Goal: Task Accomplishment & Management: Manage account settings

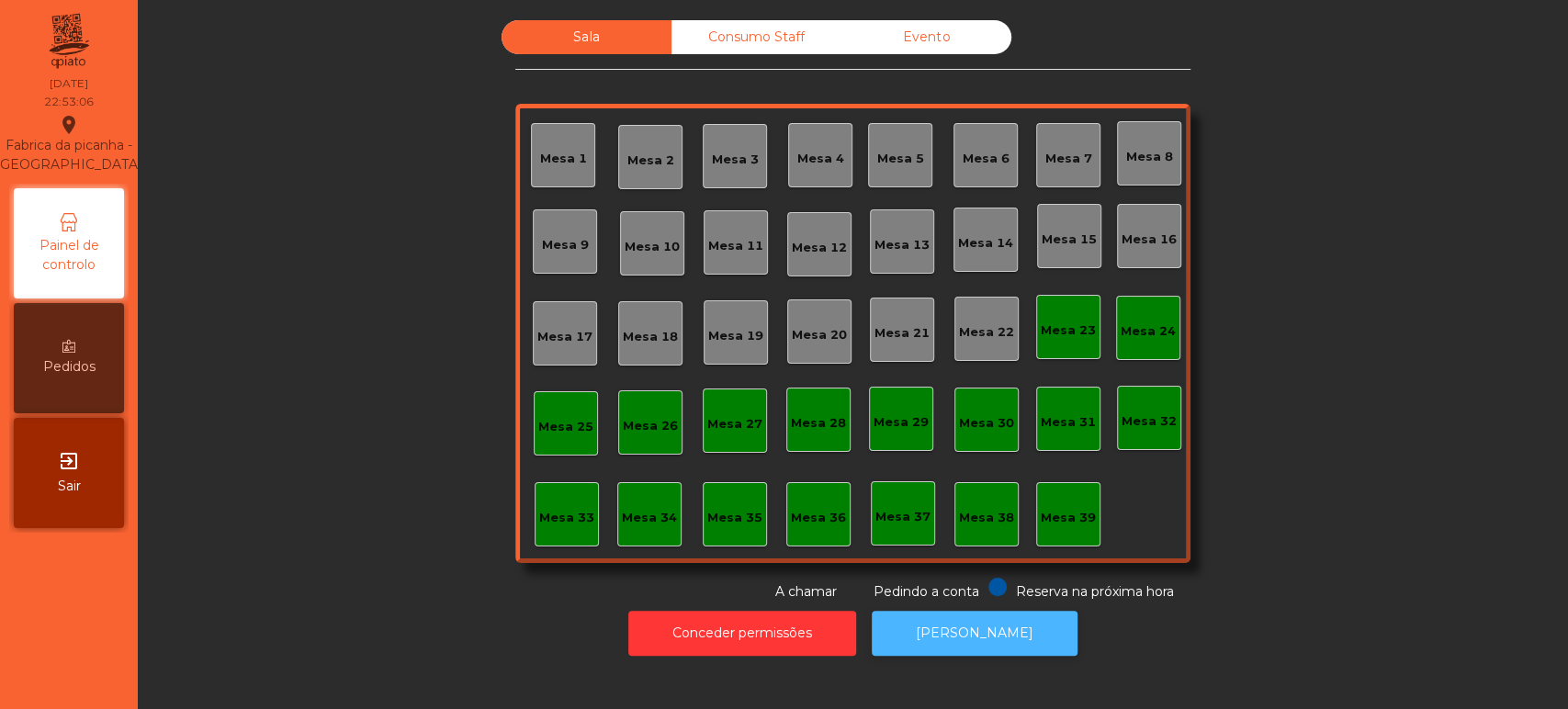
click at [1006, 632] on button "[PERSON_NAME]" at bounding box center [974, 633] width 205 height 45
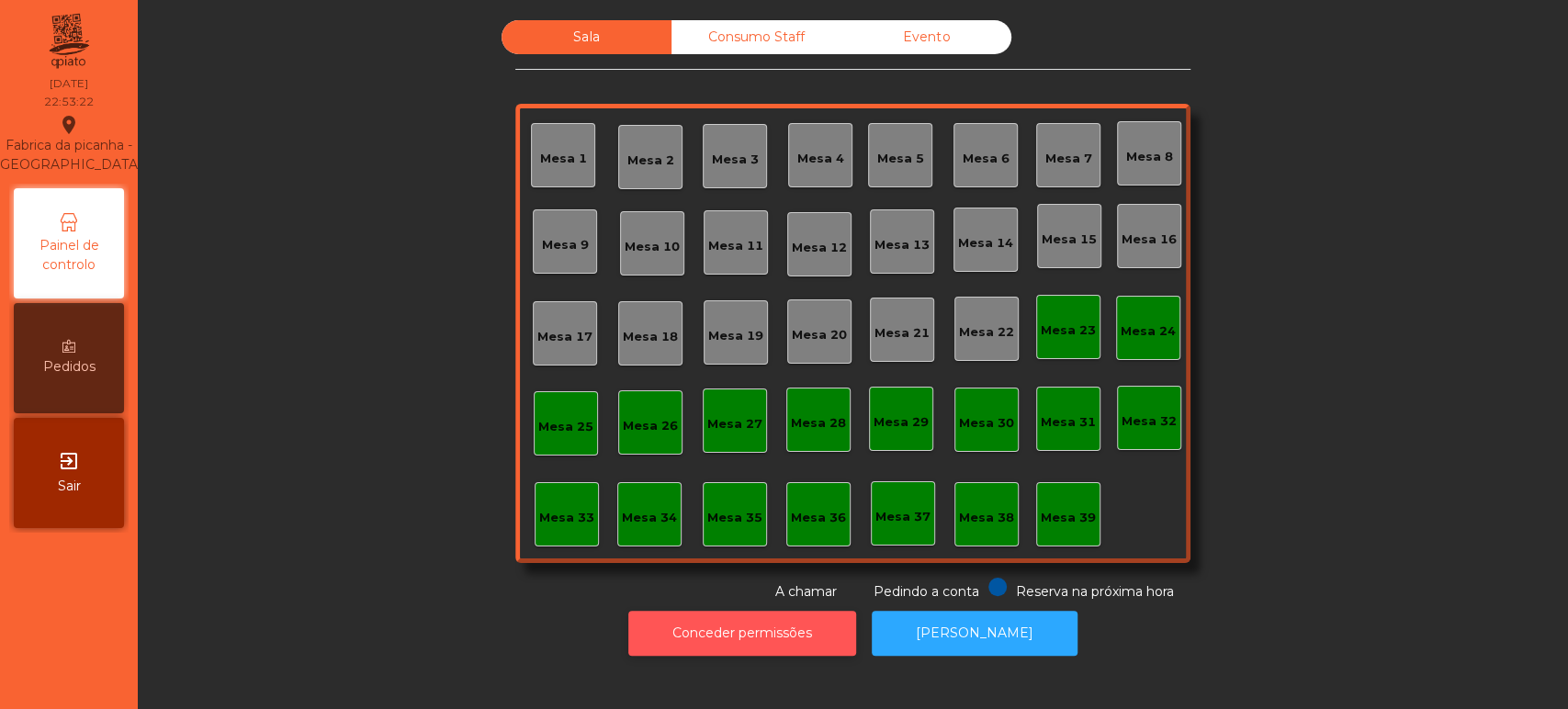
click at [743, 612] on button "Conceder permissões" at bounding box center [742, 633] width 228 height 45
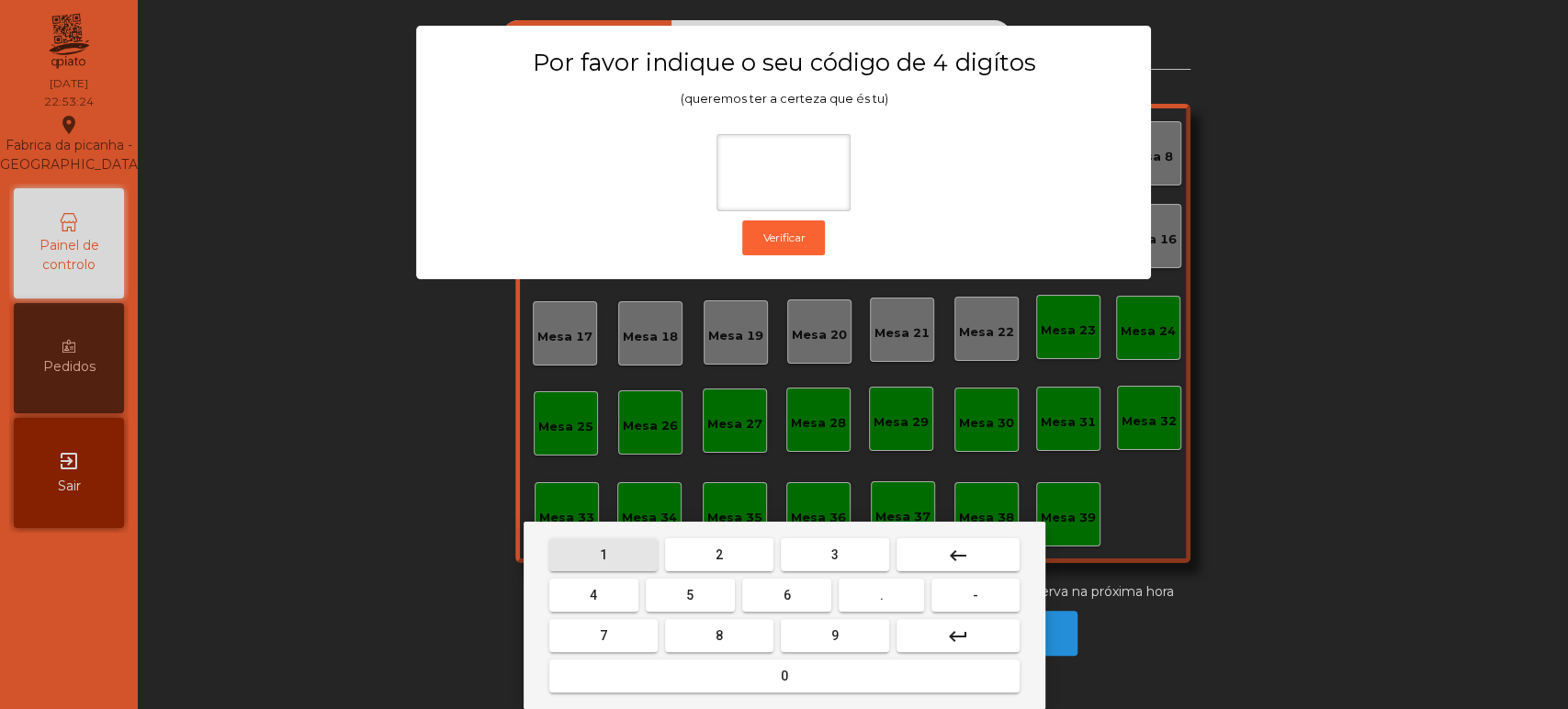
click at [602, 554] on span "1" at bounding box center [603, 554] width 8 height 14
click at [834, 553] on span "3" at bounding box center [835, 554] width 8 height 14
click at [676, 604] on button "5" at bounding box center [690, 595] width 89 height 33
click at [781, 675] on span "0" at bounding box center [785, 676] width 8 height 14
type input "****"
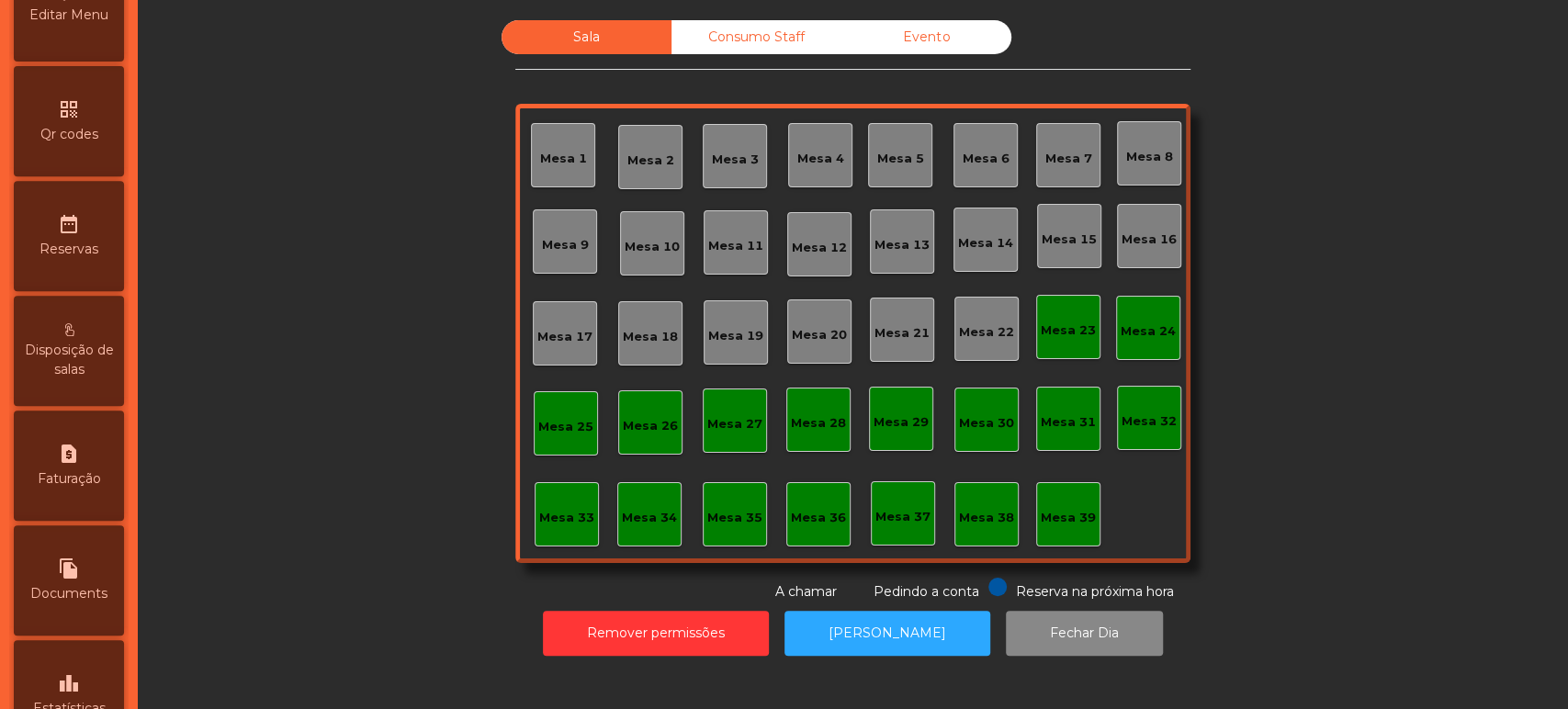
click at [96, 478] on div "request_page Faturação" at bounding box center [68, 466] width 110 height 110
select select "*"
select select "****"
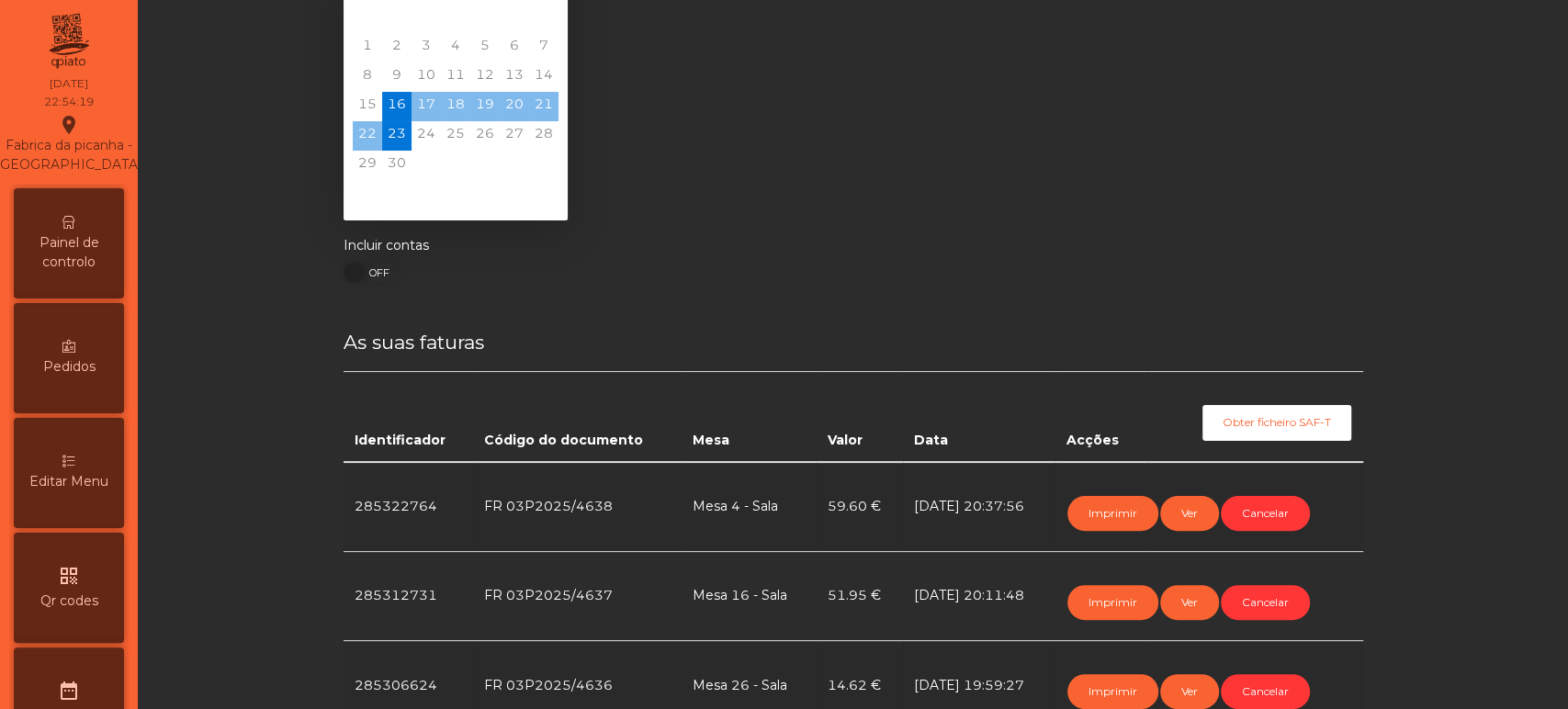
scroll to position [50, 0]
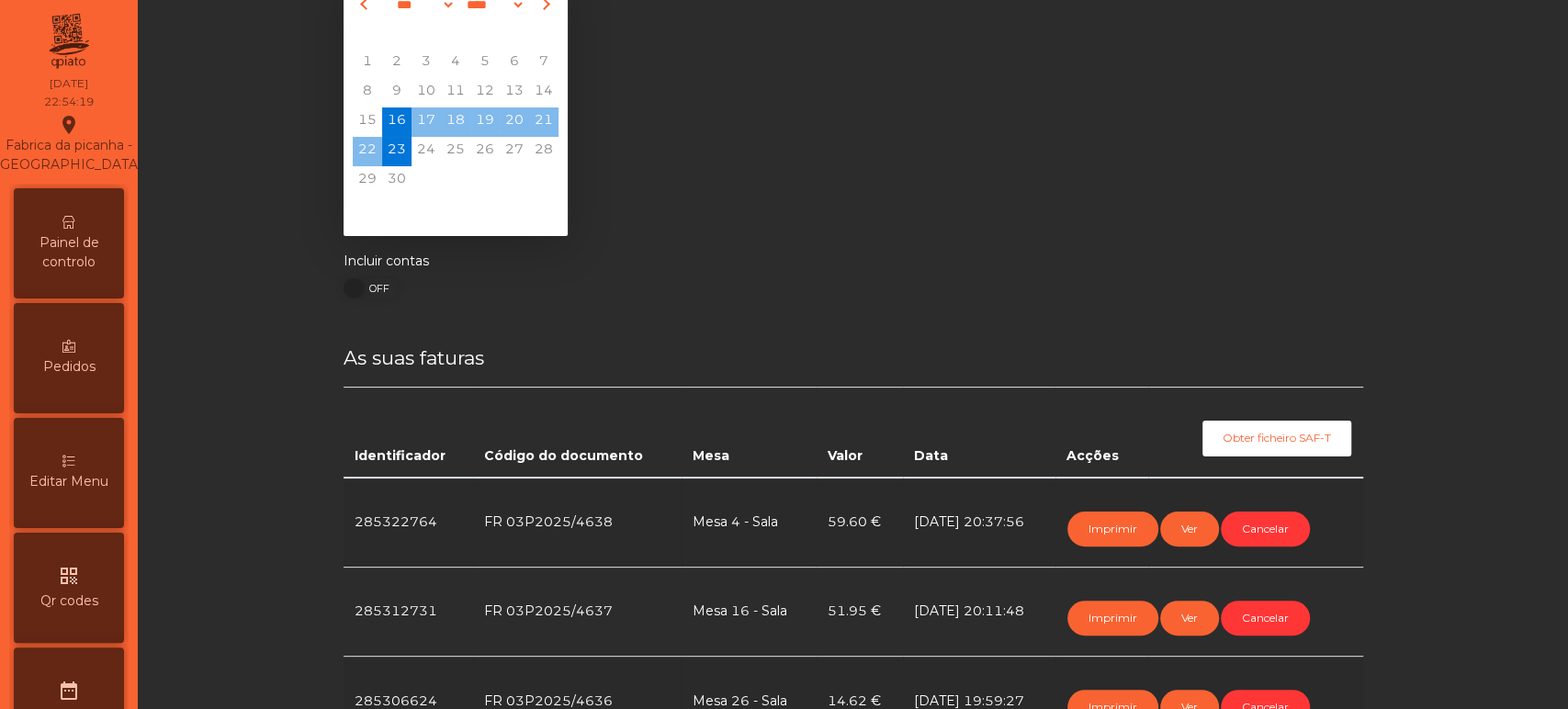
click at [82, 272] on span "Painel de controlo" at bounding box center [68, 252] width 101 height 39
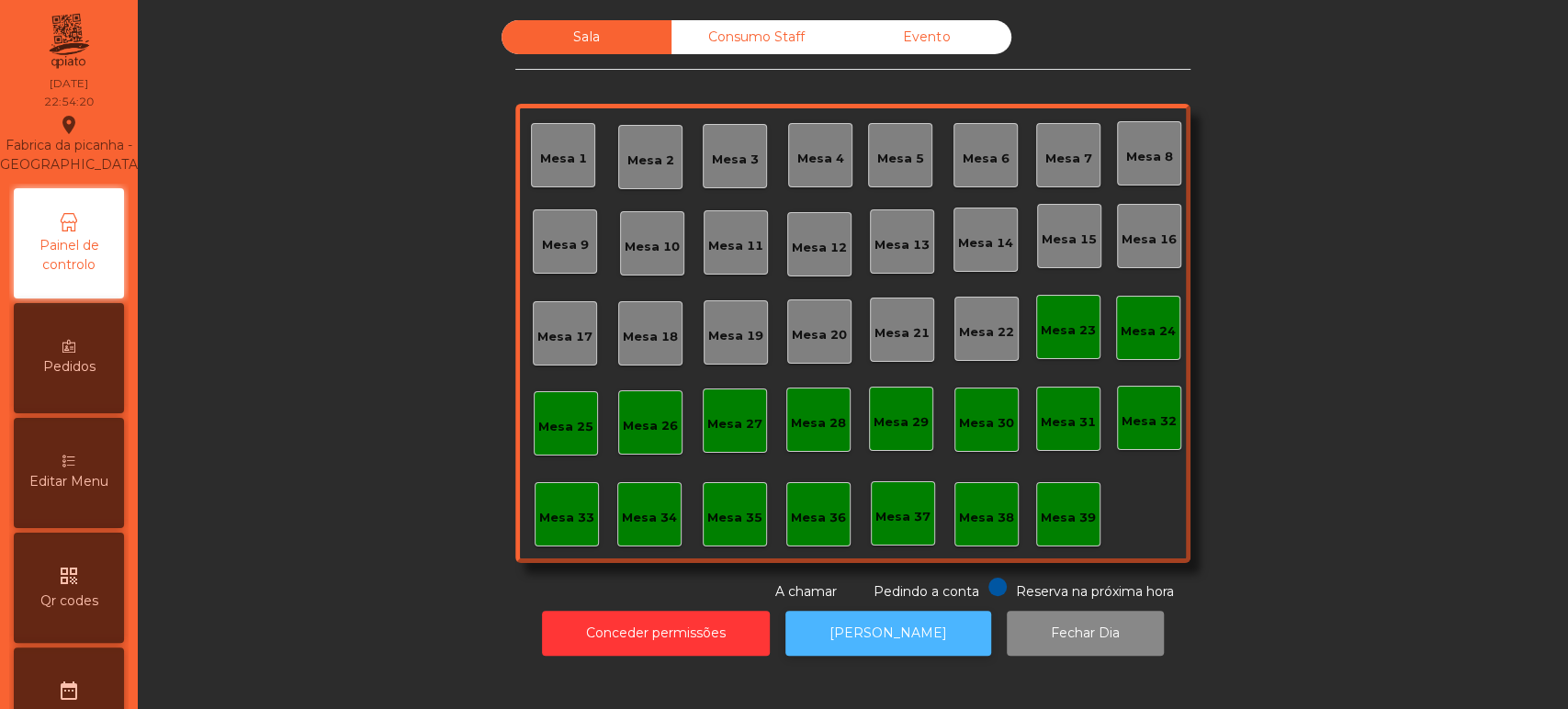
click at [896, 619] on button "[PERSON_NAME]" at bounding box center [888, 633] width 205 height 45
click at [848, 626] on button "[PERSON_NAME]" at bounding box center [888, 633] width 205 height 45
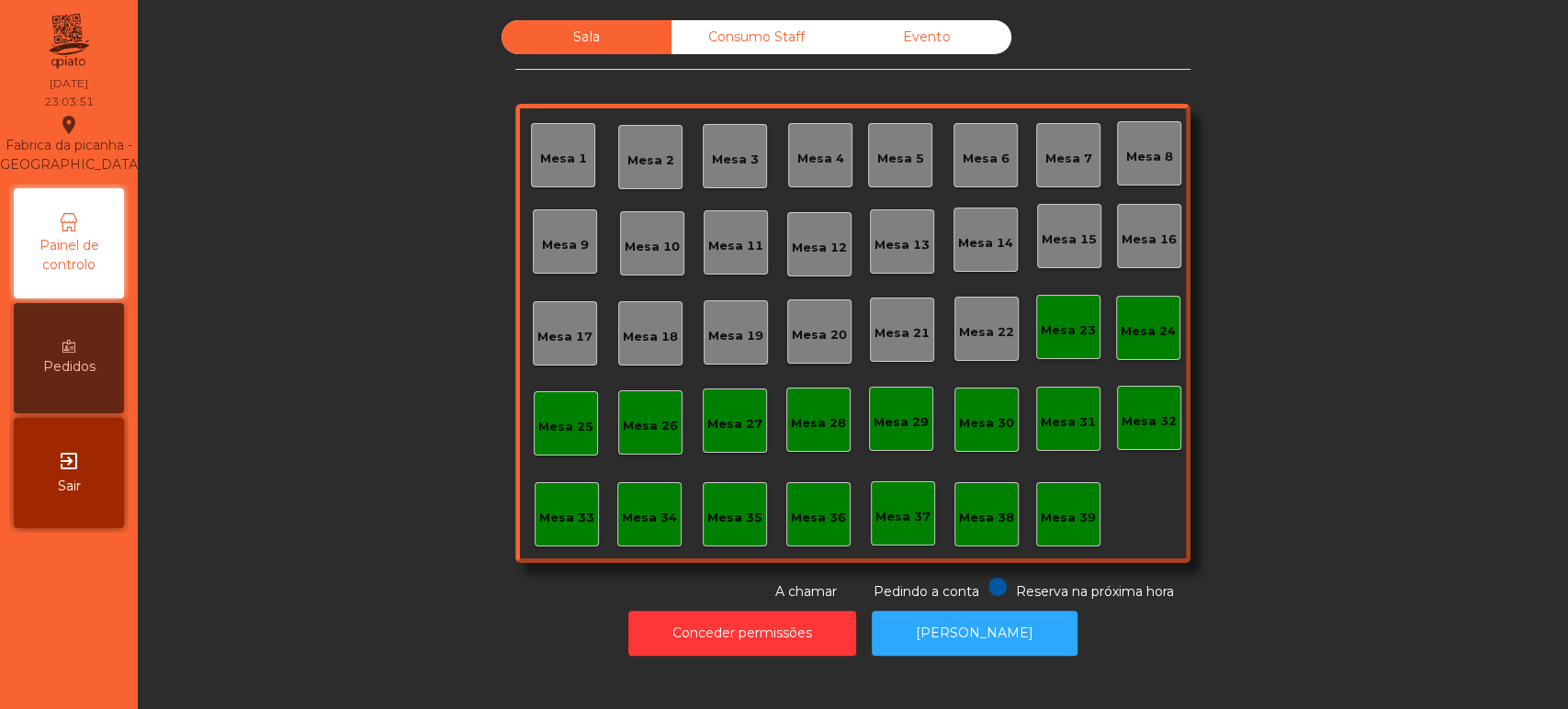
click at [779, 20] on div "Consumo Staff" at bounding box center [755, 37] width 170 height 34
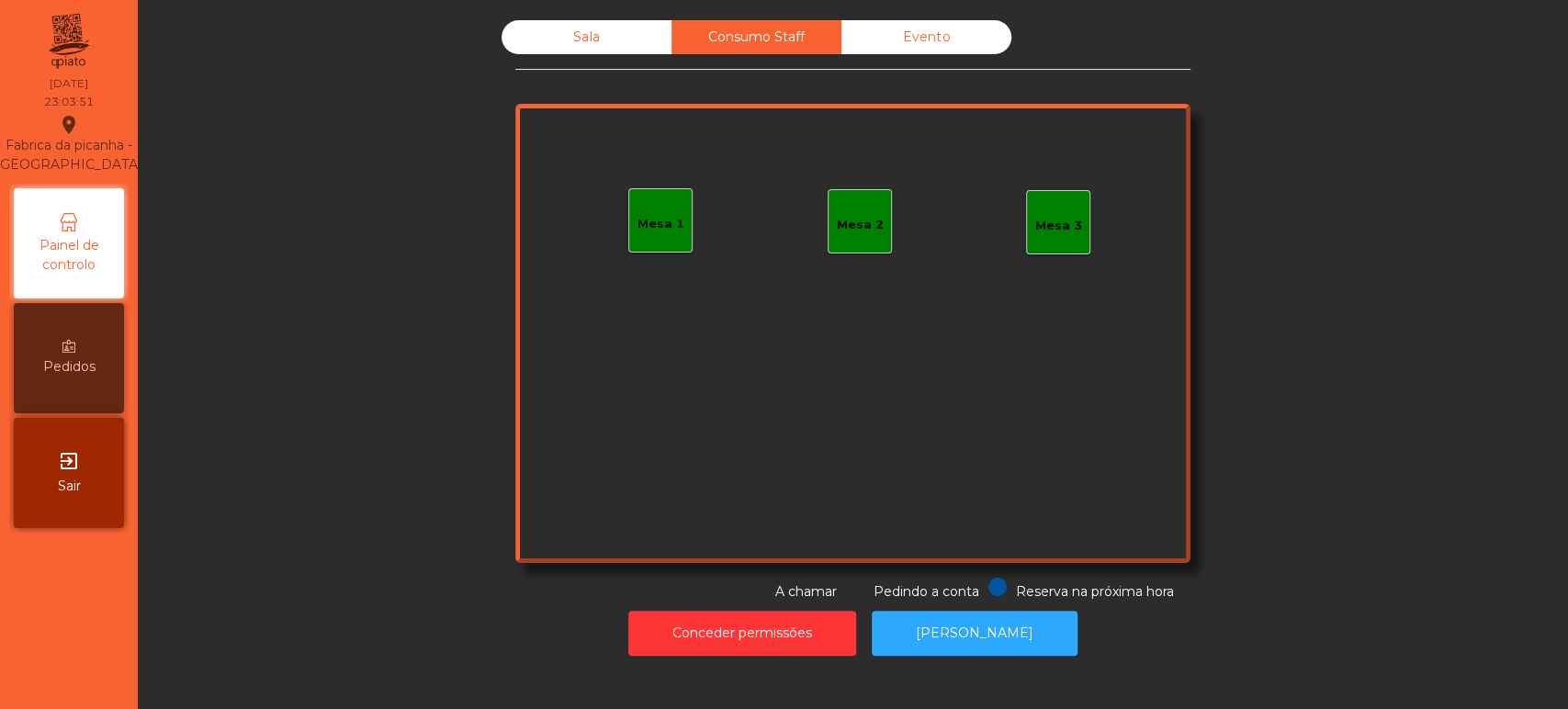
click at [941, 29] on div "Evento" at bounding box center [926, 37] width 170 height 34
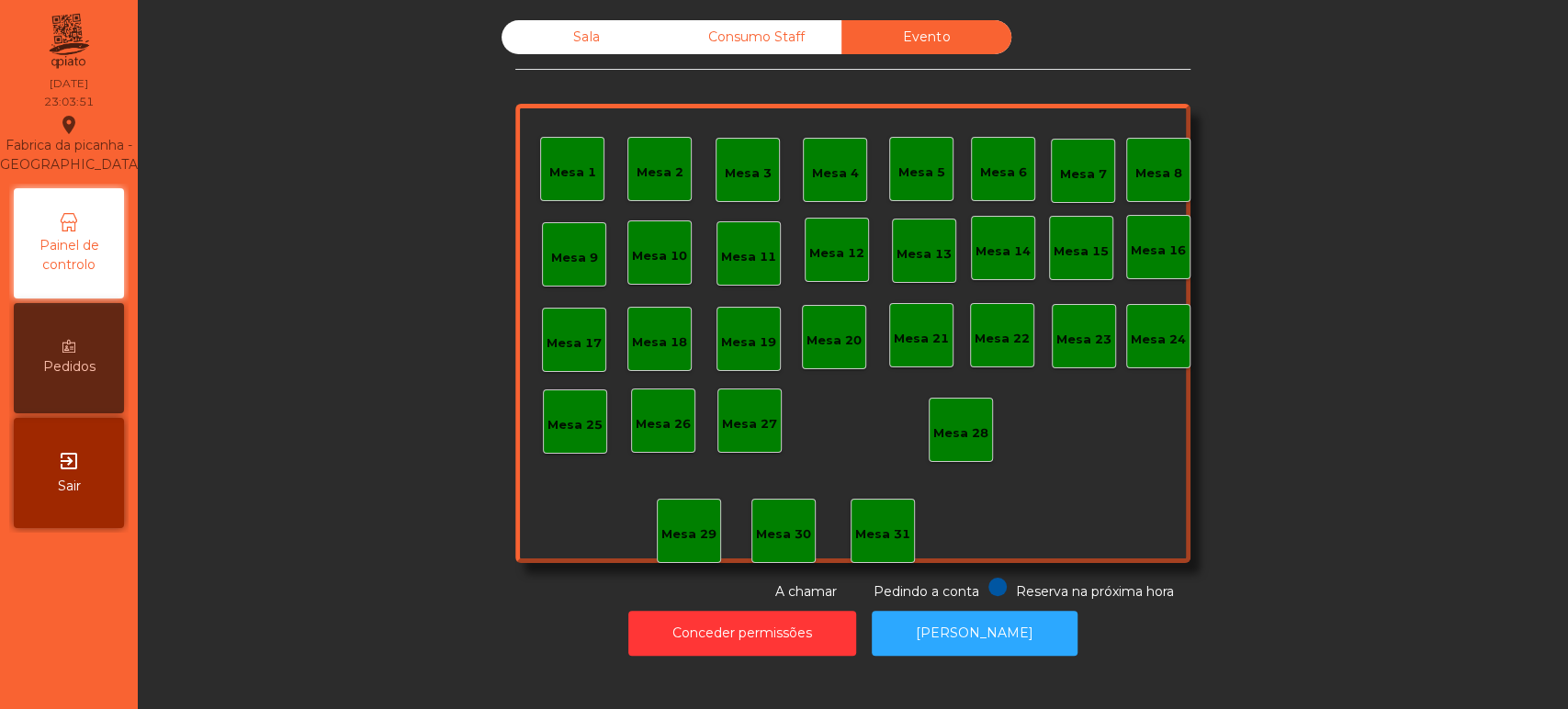
click at [591, 52] on div "Sala" at bounding box center [586, 37] width 170 height 34
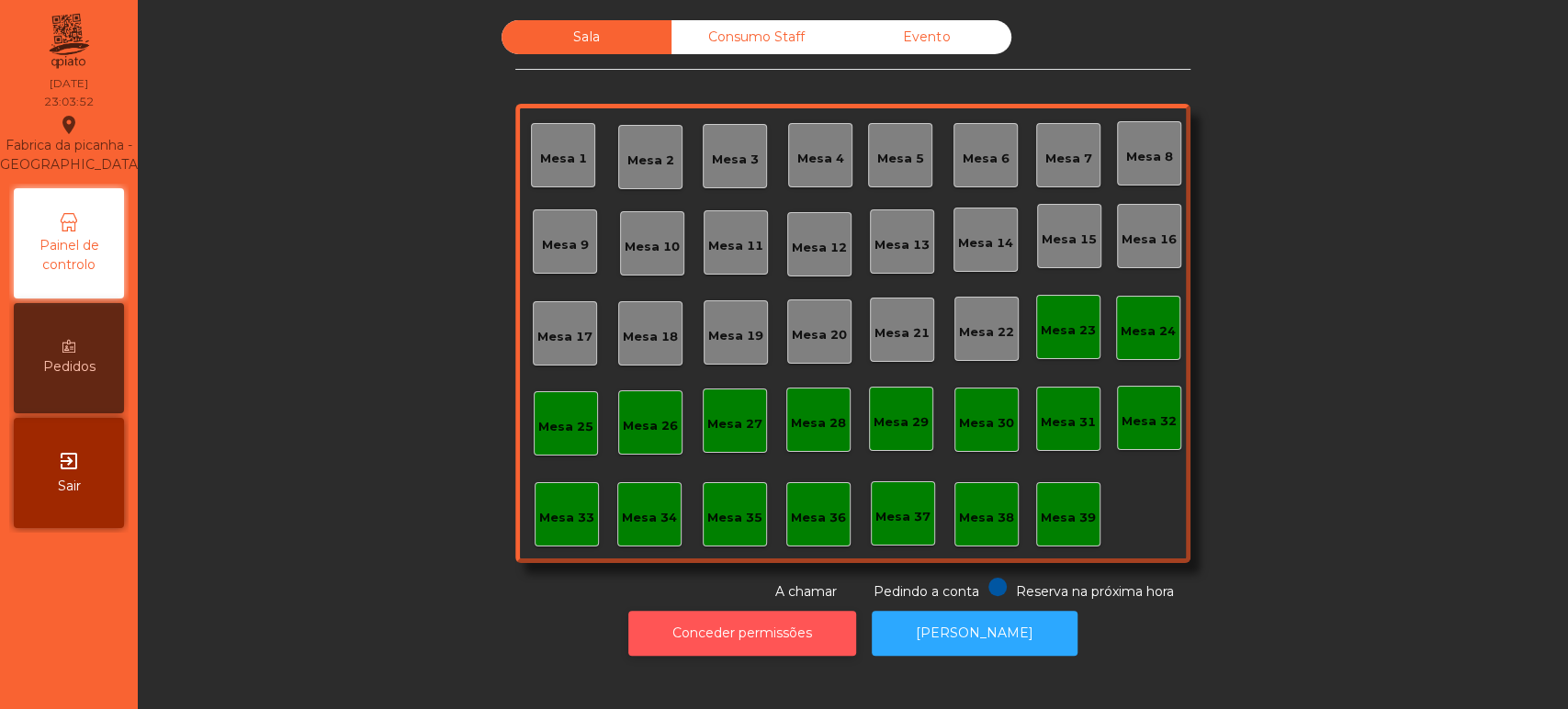
click at [813, 650] on button "Conceder permissões" at bounding box center [742, 633] width 228 height 45
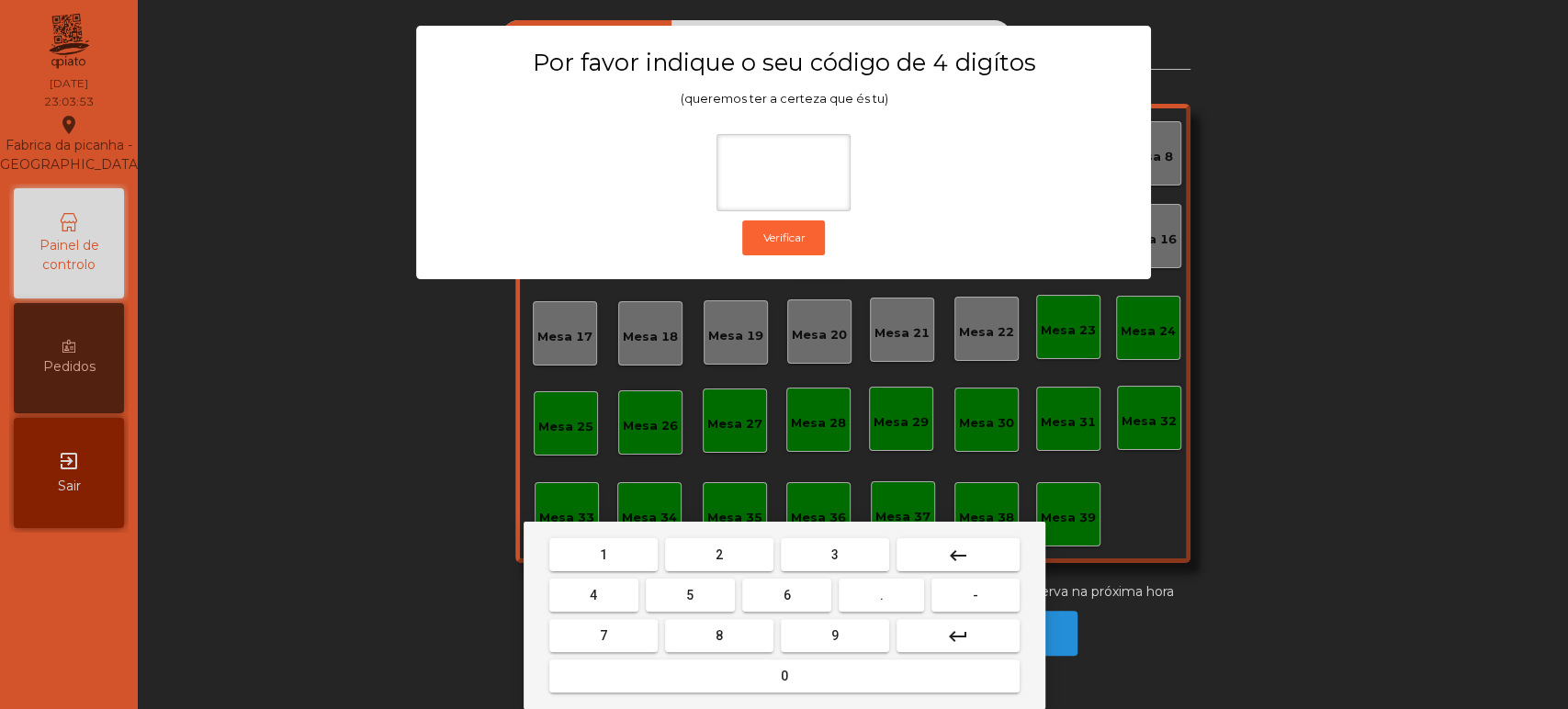
click at [602, 554] on span "1" at bounding box center [603, 554] width 8 height 14
click at [813, 535] on mat-keyboard-key "3" at bounding box center [835, 554] width 116 height 41
click at [845, 553] on button "3" at bounding box center [835, 554] width 108 height 33
click at [690, 595] on span "5" at bounding box center [690, 595] width 8 height 14
click at [735, 692] on button "0" at bounding box center [784, 676] width 470 height 33
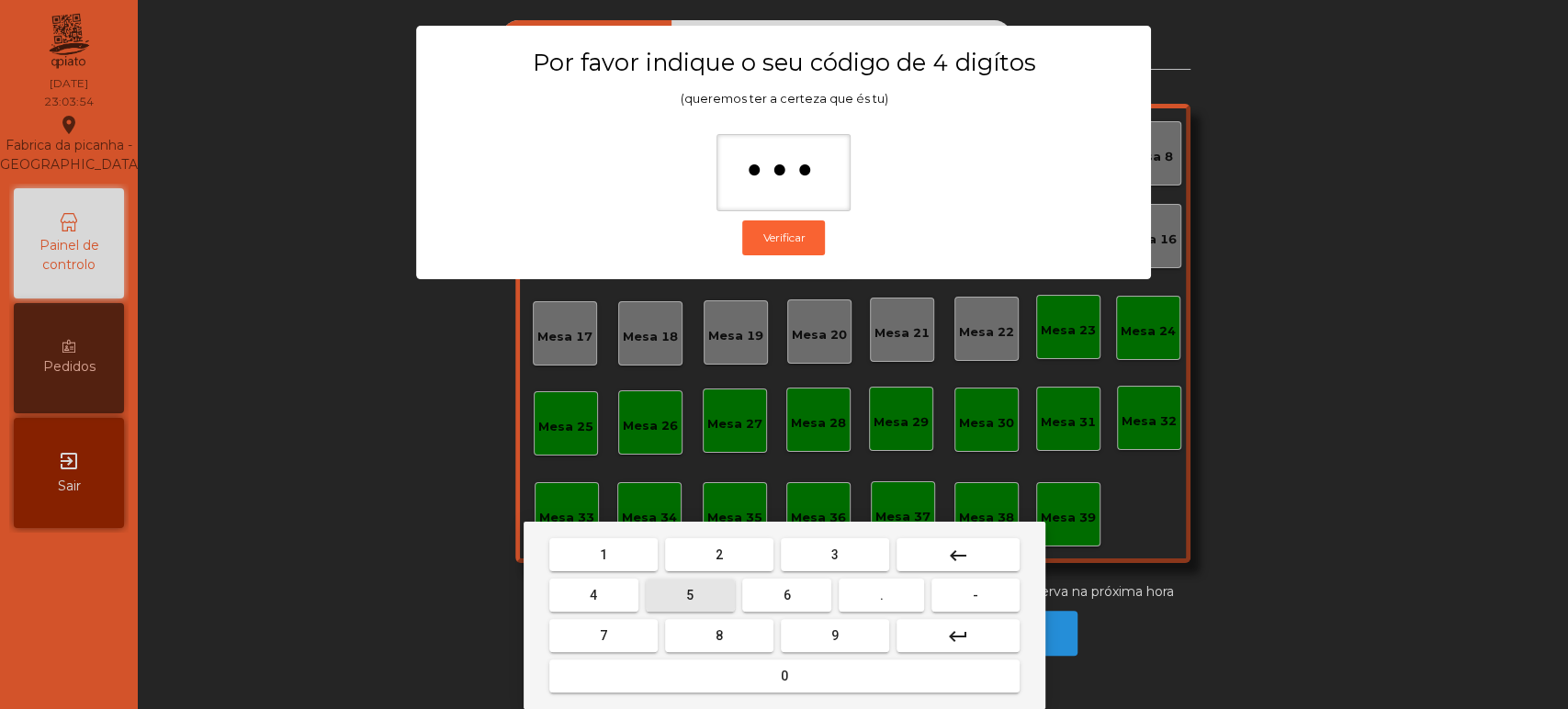
type input "****"
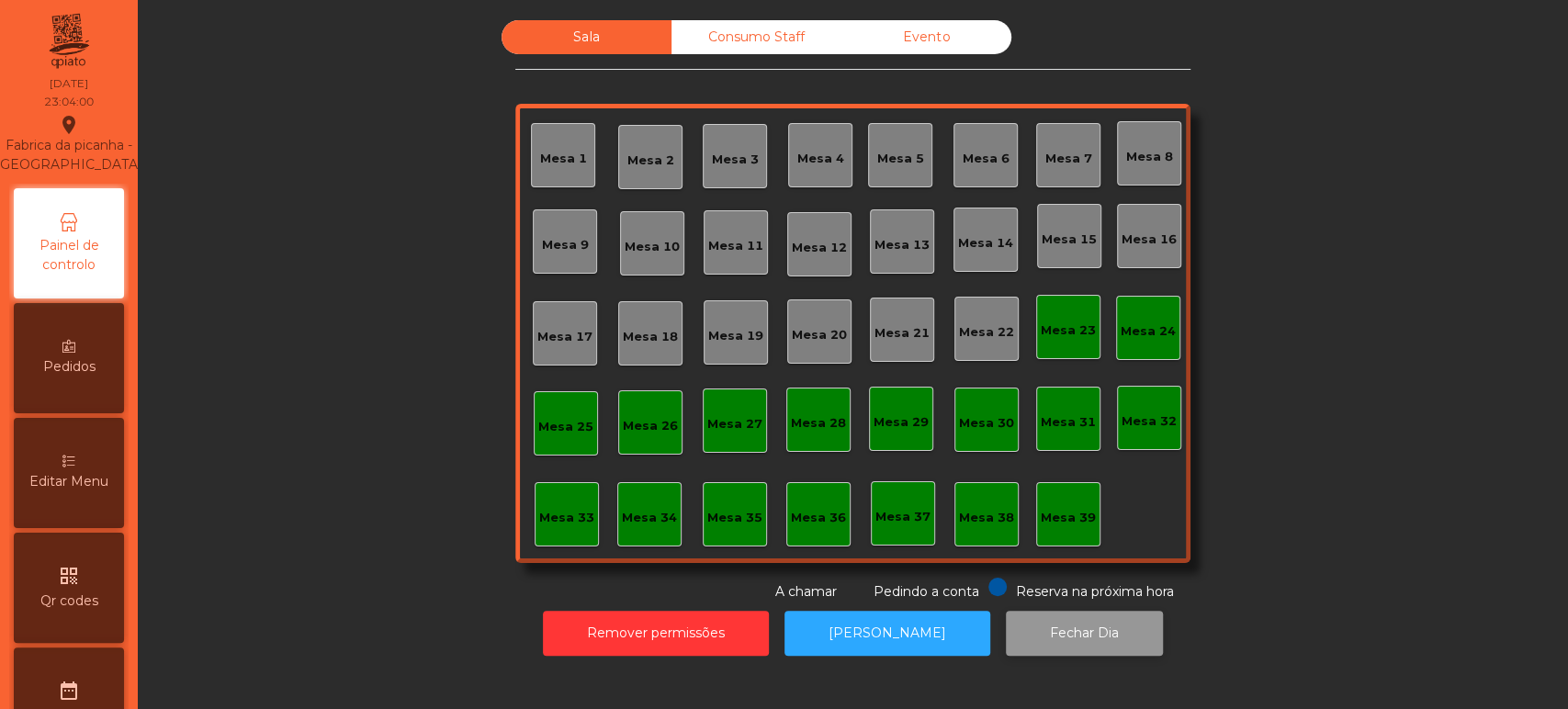
click at [1059, 629] on button "Fechar Dia" at bounding box center [1083, 633] width 157 height 45
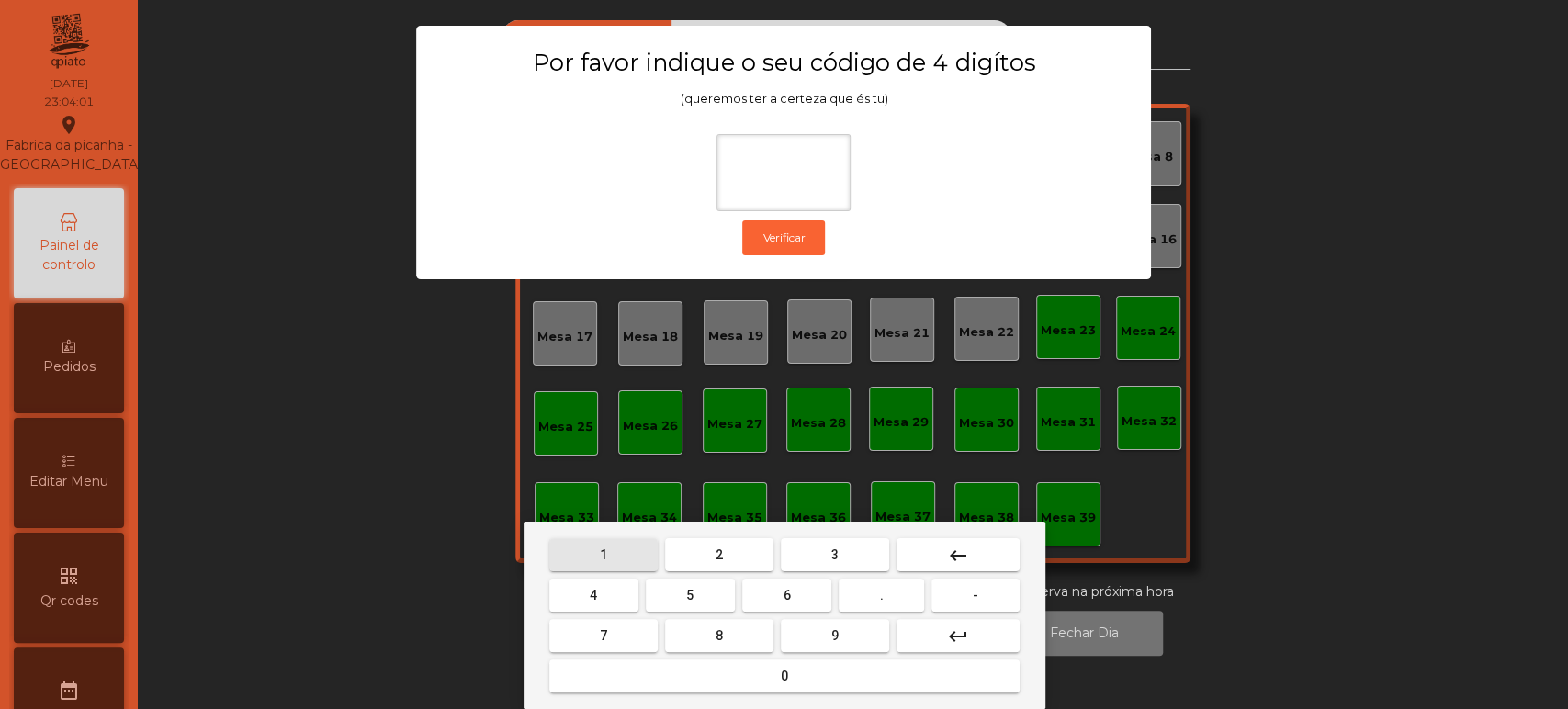
click at [621, 551] on button "1" at bounding box center [603, 554] width 108 height 33
click at [860, 549] on button "3" at bounding box center [835, 554] width 108 height 33
click at [703, 592] on button "5" at bounding box center [690, 595] width 89 height 33
click at [758, 678] on button "0" at bounding box center [784, 676] width 470 height 33
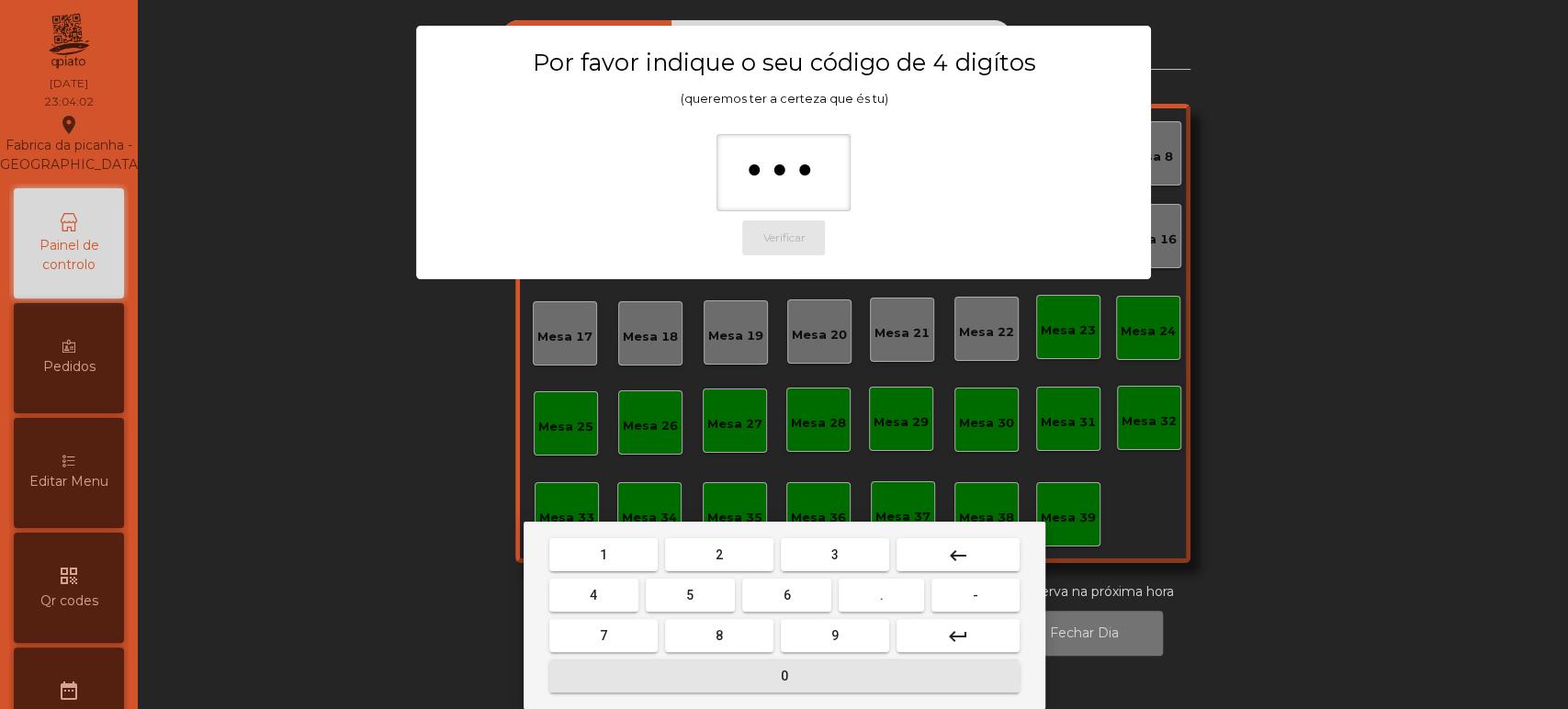
type input "****"
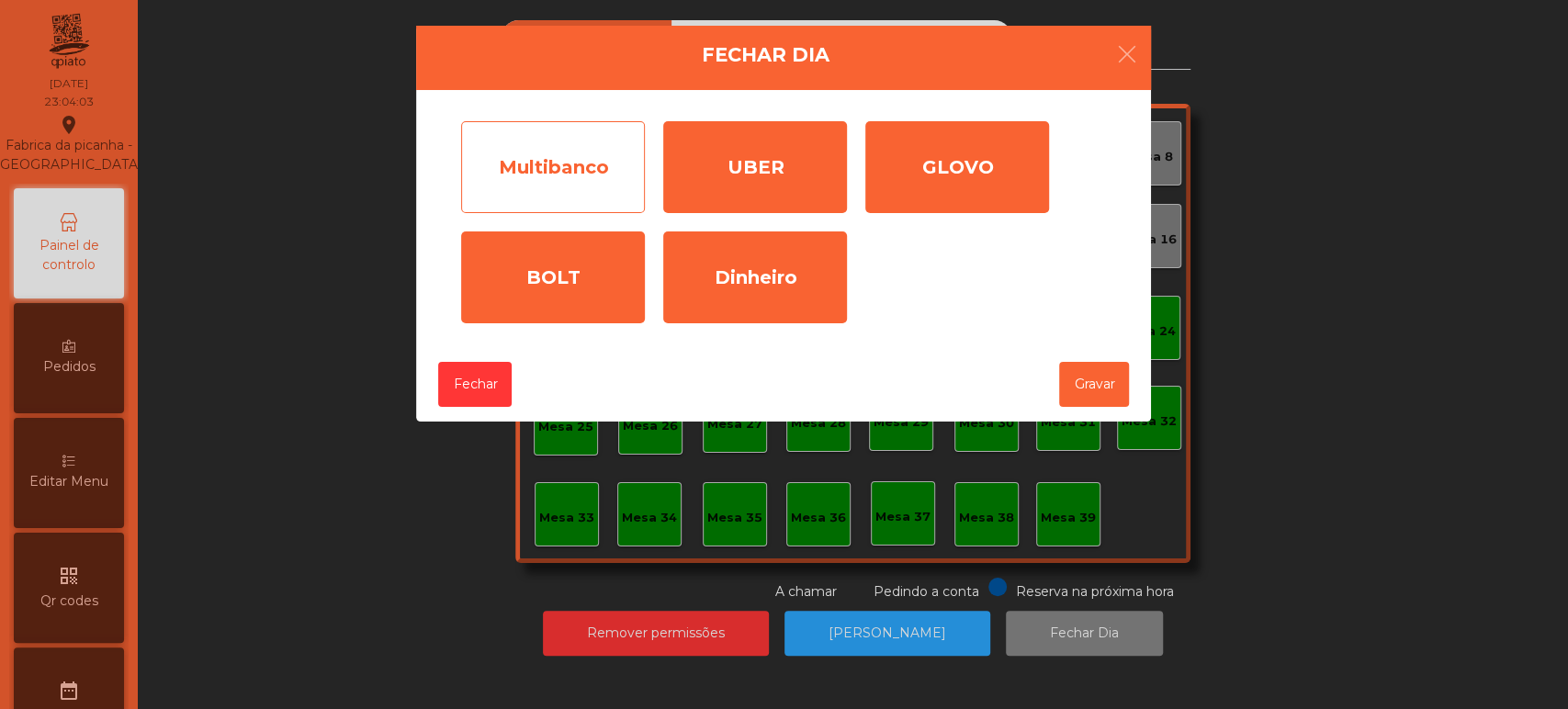
click at [586, 144] on div "Multibanco" at bounding box center [552, 167] width 183 height 92
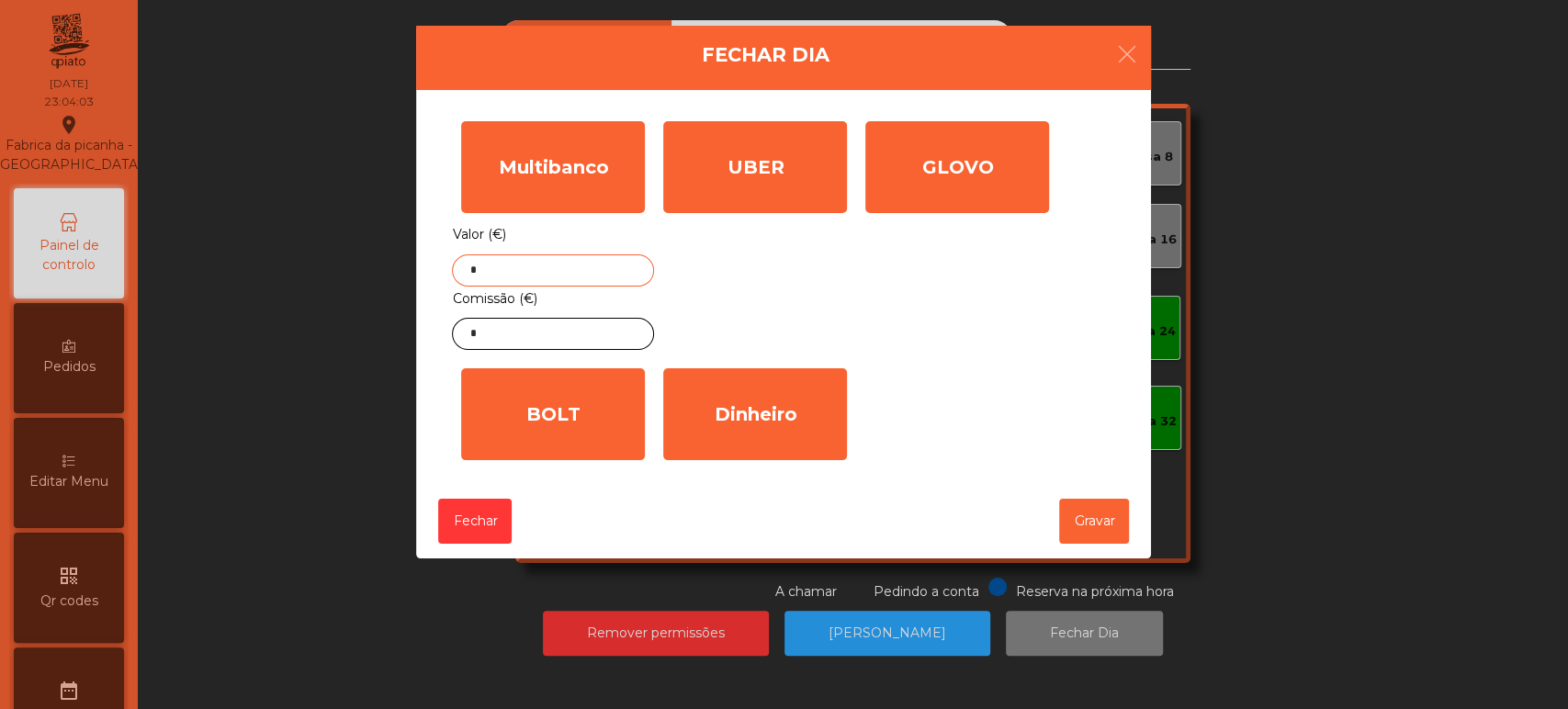
click at [546, 263] on input "*" at bounding box center [553, 271] width 202 height 32
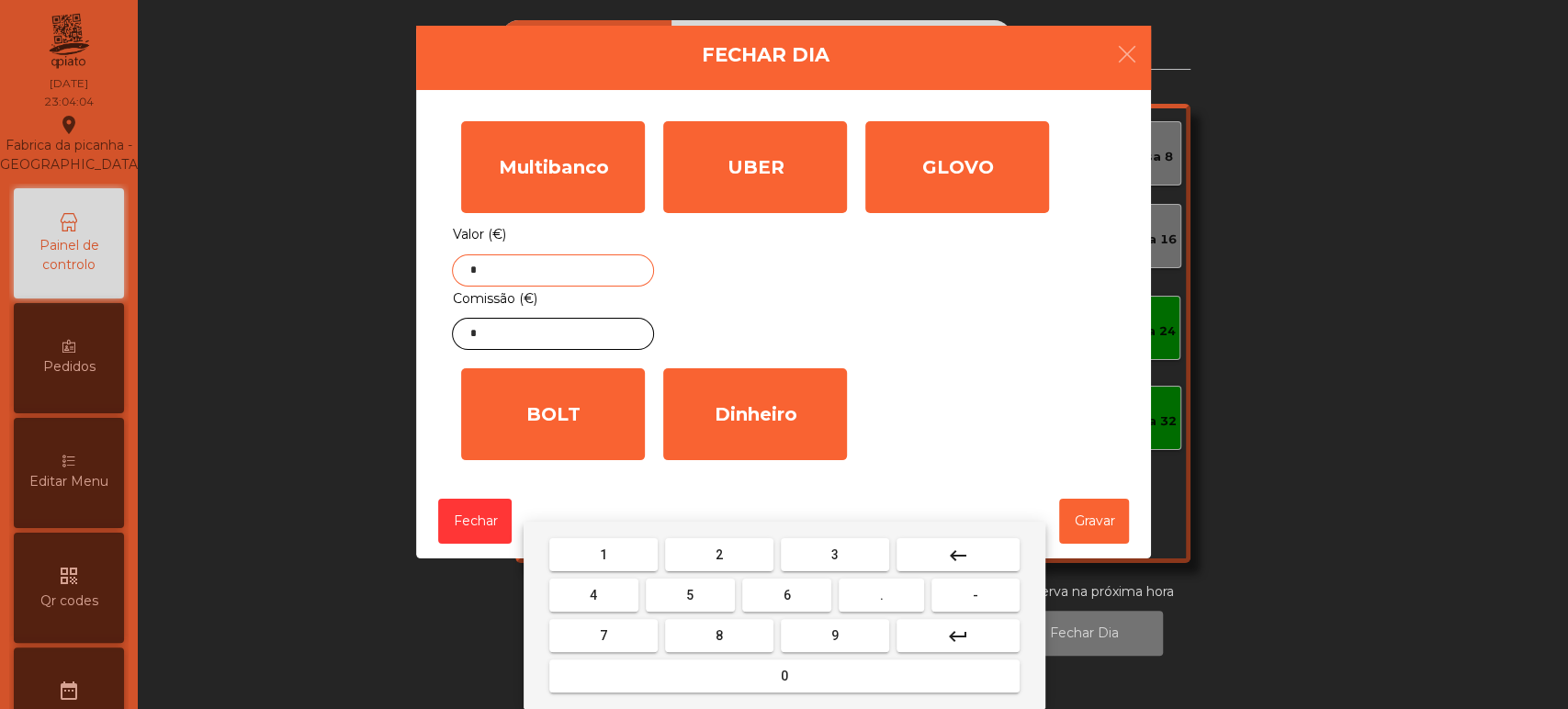
click at [977, 546] on button "keyboard_backspace" at bounding box center [958, 554] width 124 height 33
click at [738, 696] on mat-keyboard-key "0" at bounding box center [784, 676] width 478 height 41
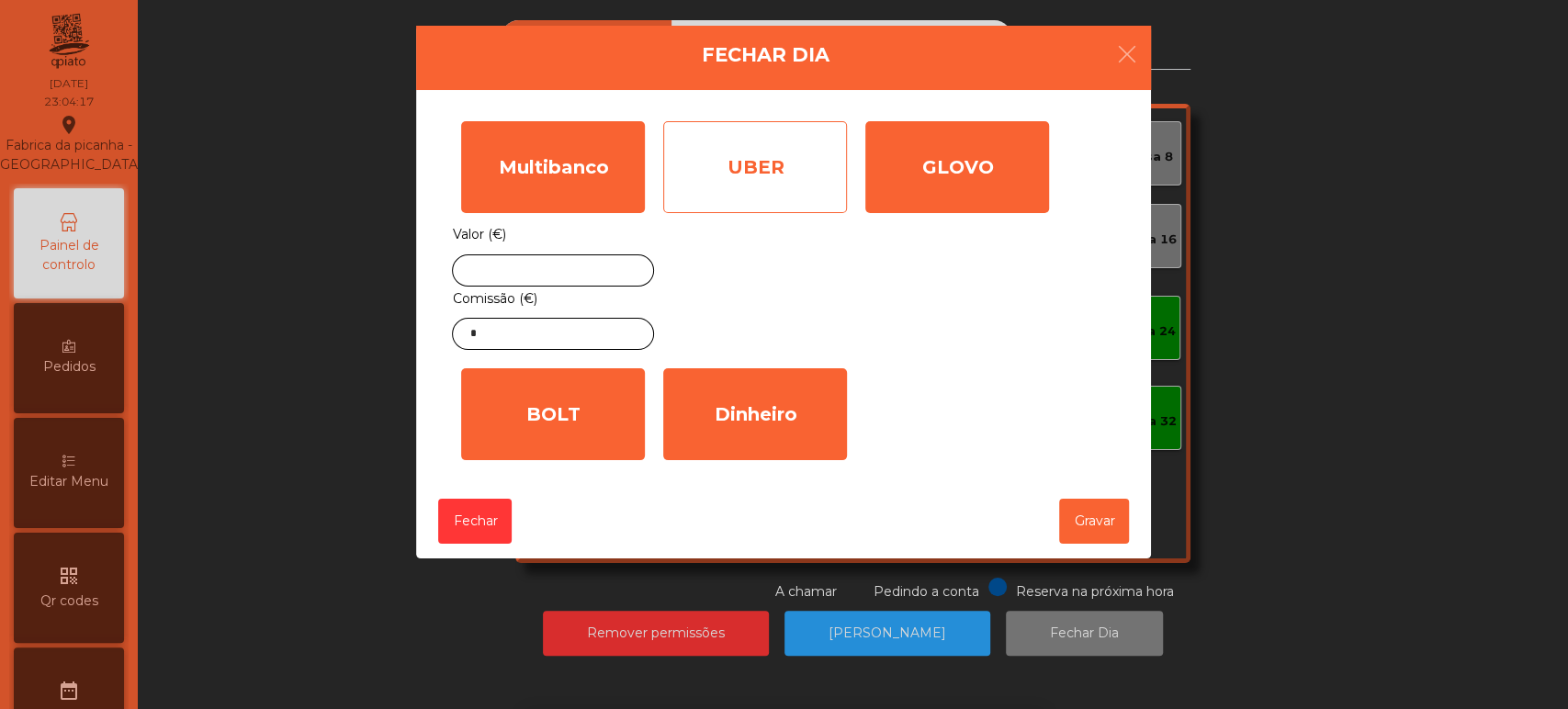
click at [782, 194] on div "UBER" at bounding box center [755, 167] width 183 height 92
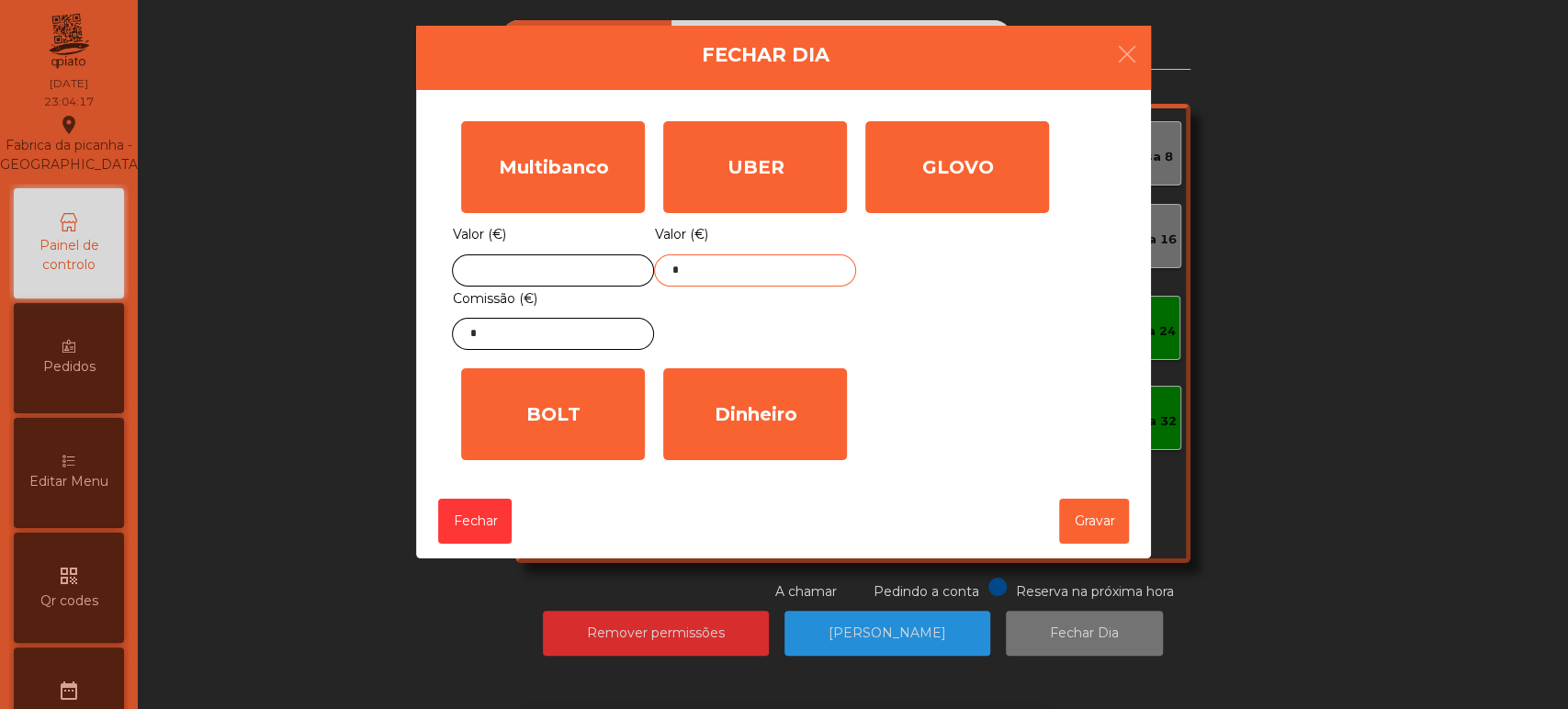
click at [758, 267] on input "*" at bounding box center [755, 271] width 202 height 32
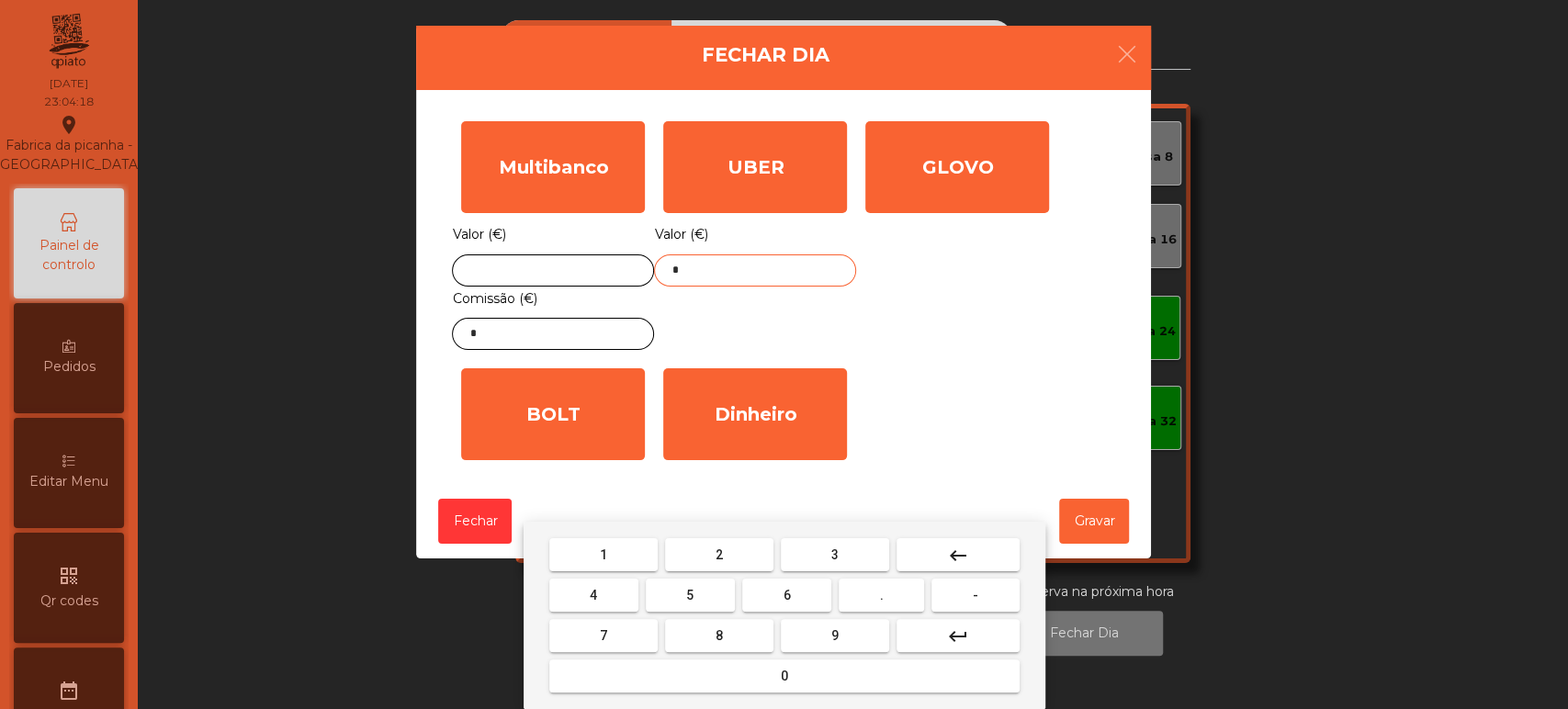
click at [985, 548] on button "keyboard_backspace" at bounding box center [958, 554] width 124 height 33
click at [602, 553] on span "1" at bounding box center [603, 554] width 8 height 14
click at [593, 595] on span "4" at bounding box center [593, 595] width 8 height 14
click at [863, 609] on button "." at bounding box center [881, 595] width 86 height 33
click at [786, 588] on span "6" at bounding box center [787, 595] width 8 height 14
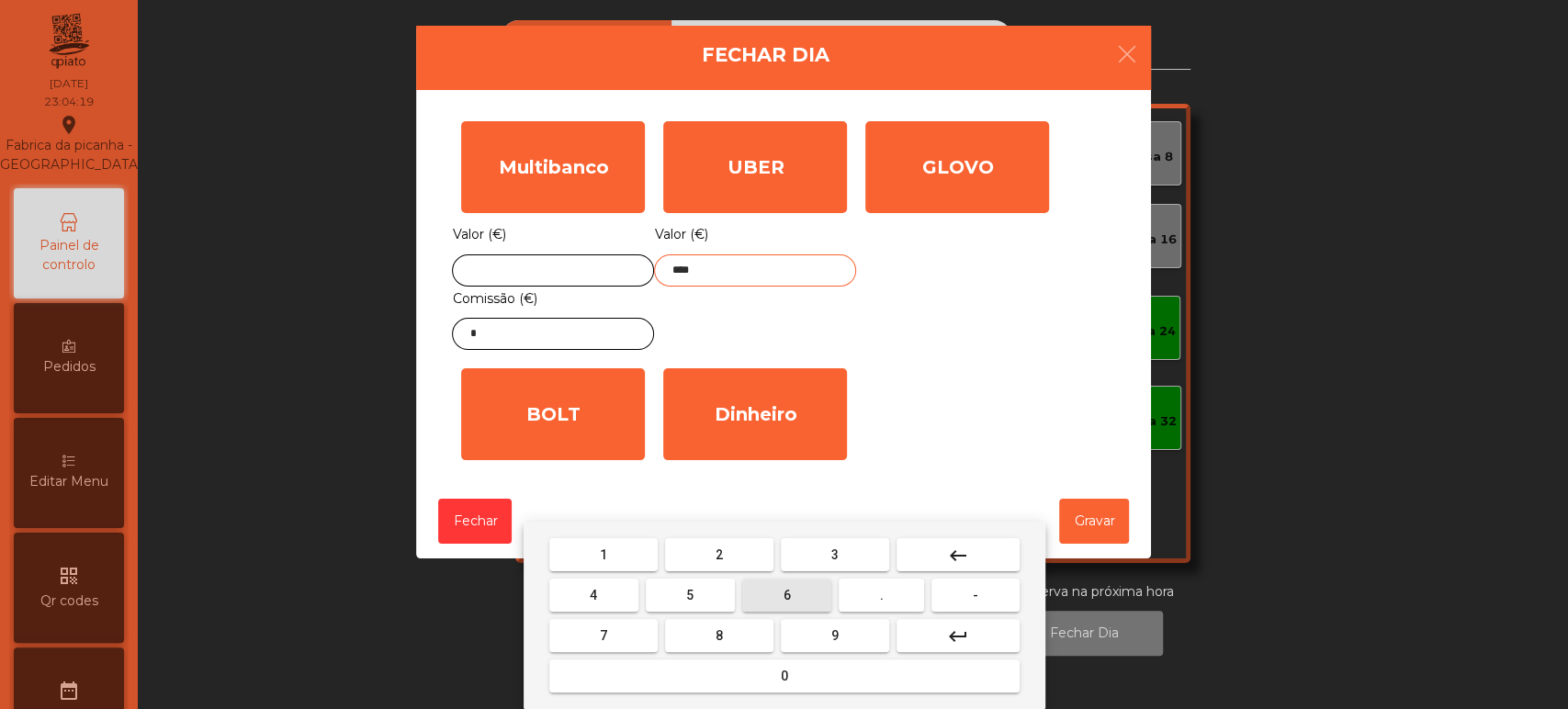
click at [718, 551] on span "2" at bounding box center [719, 554] width 8 height 14
type input "*****"
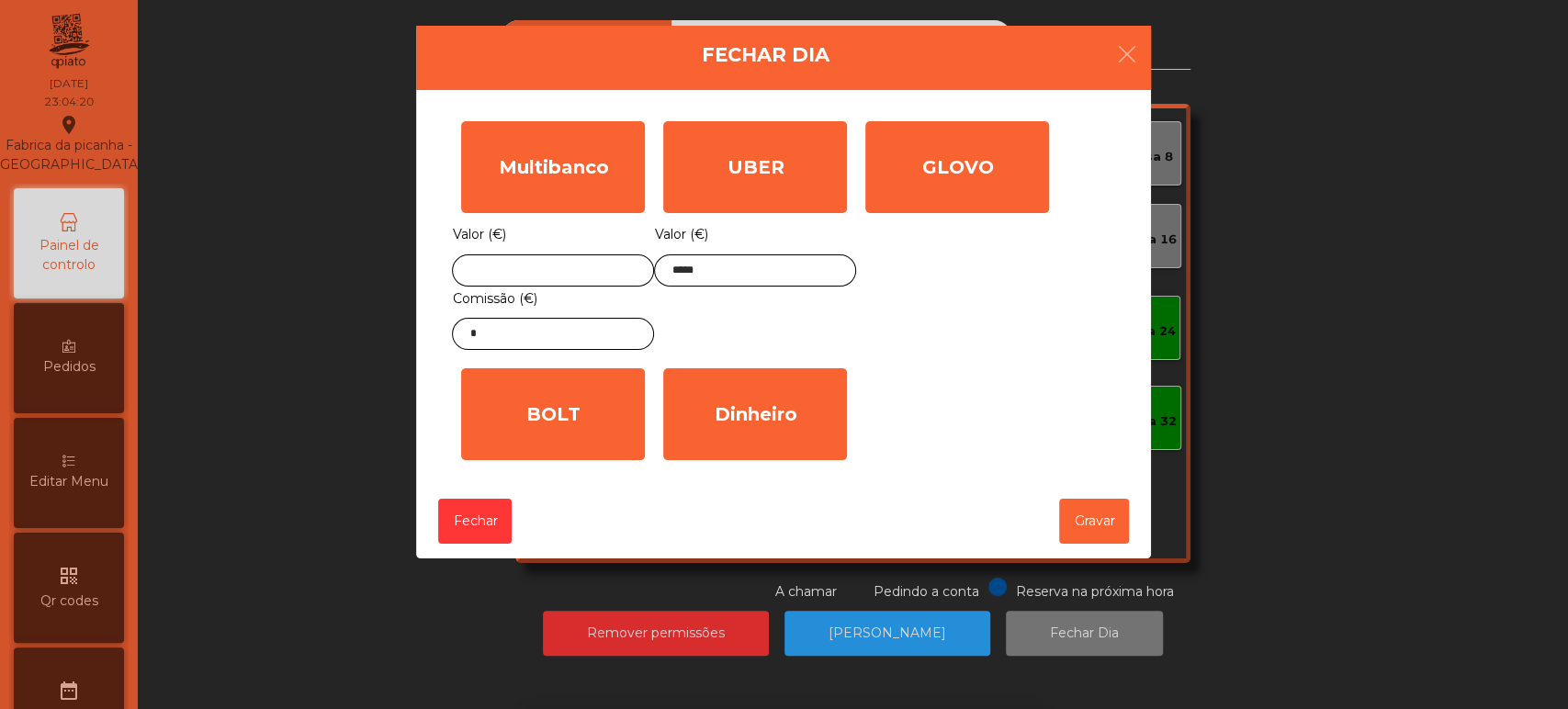
click at [924, 232] on div "GLOVO Valor (€) *" at bounding box center [957, 236] width 202 height 247
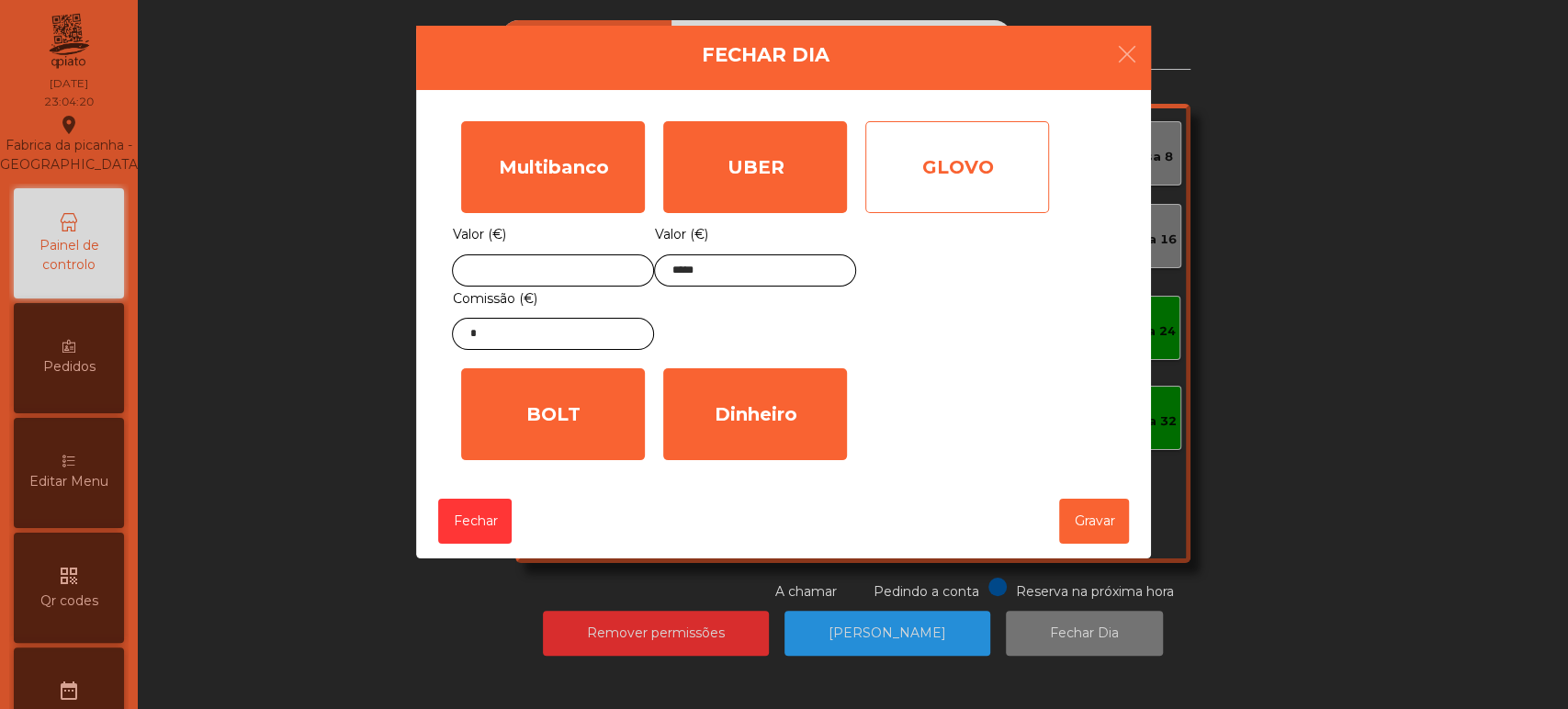
click at [1004, 165] on div "GLOVO" at bounding box center [956, 167] width 183 height 92
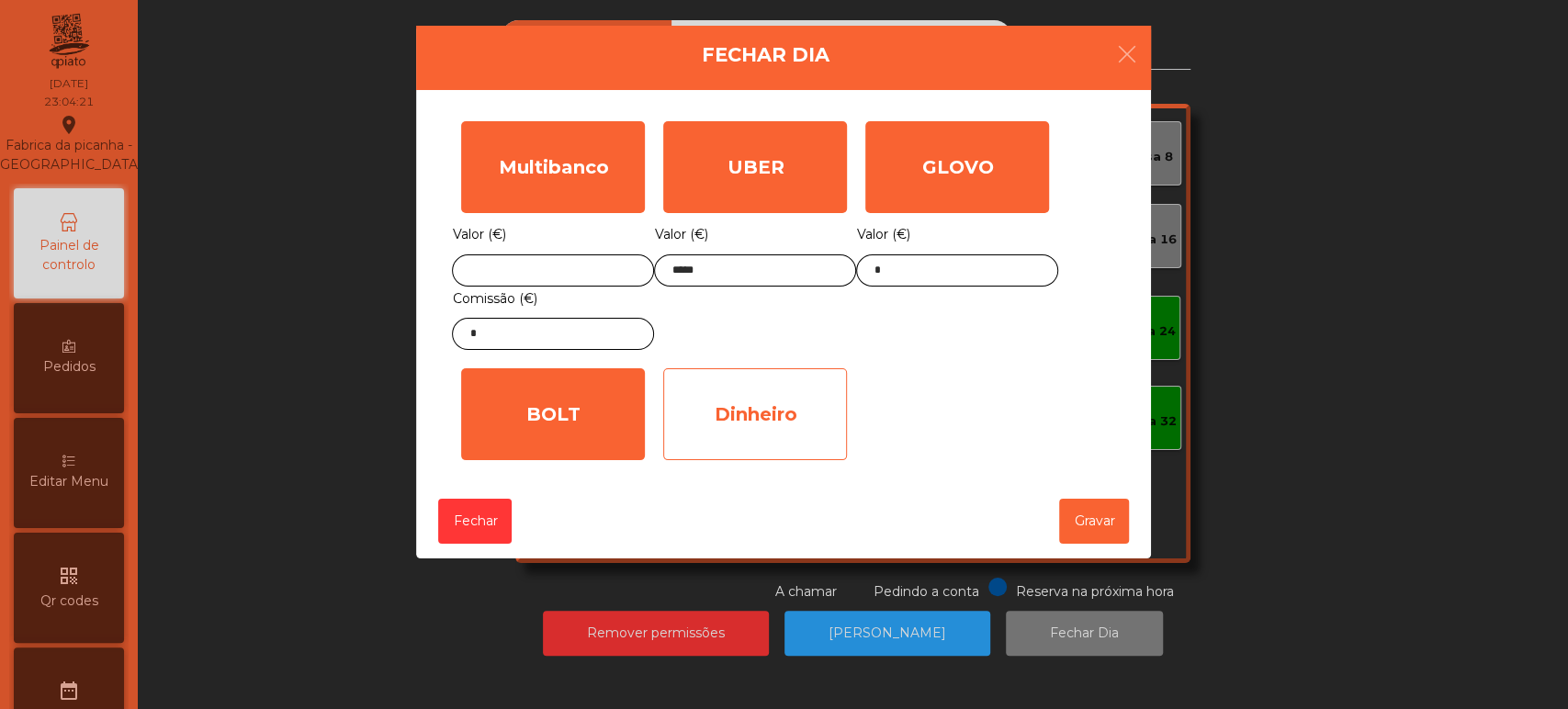
click at [741, 430] on div "Dinheiro" at bounding box center [755, 414] width 183 height 92
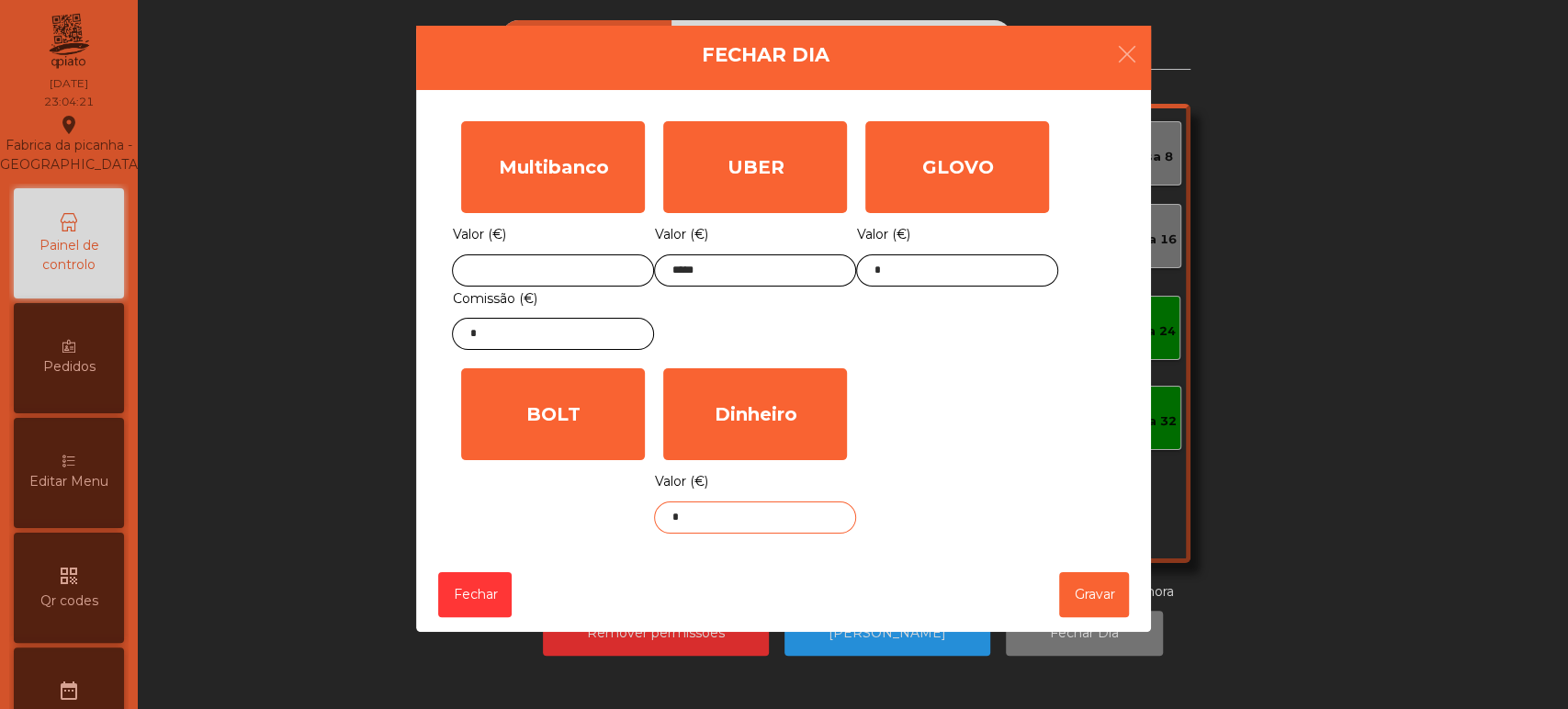
click at [740, 520] on input "*" at bounding box center [755, 518] width 202 height 32
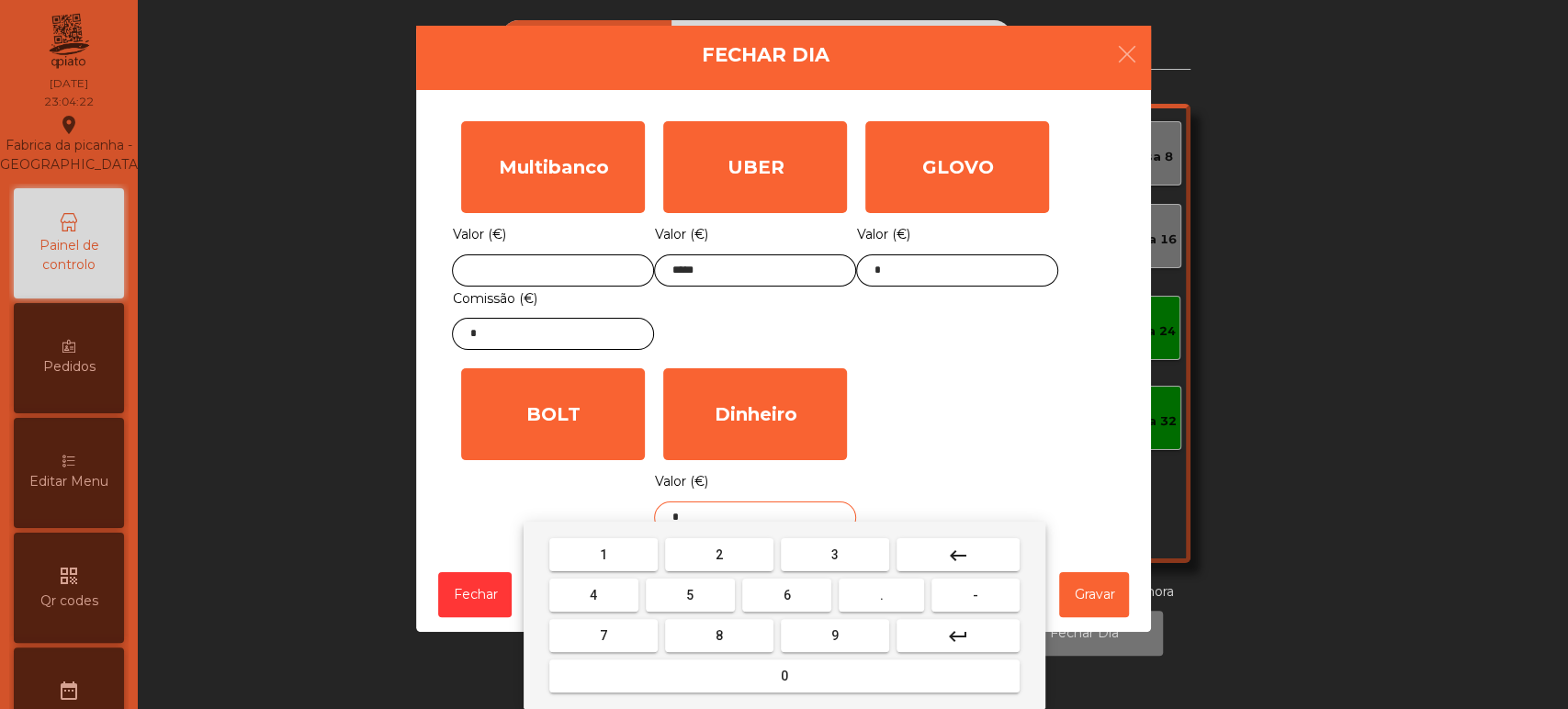
click at [970, 564] on button "keyboard_backspace" at bounding box center [958, 554] width 124 height 33
click at [602, 554] on span "1" at bounding box center [603, 554] width 8 height 14
click at [628, 554] on button "1" at bounding box center [603, 554] width 108 height 33
click at [622, 553] on button "1" at bounding box center [603, 554] width 108 height 33
click at [894, 589] on button "." at bounding box center [881, 595] width 86 height 33
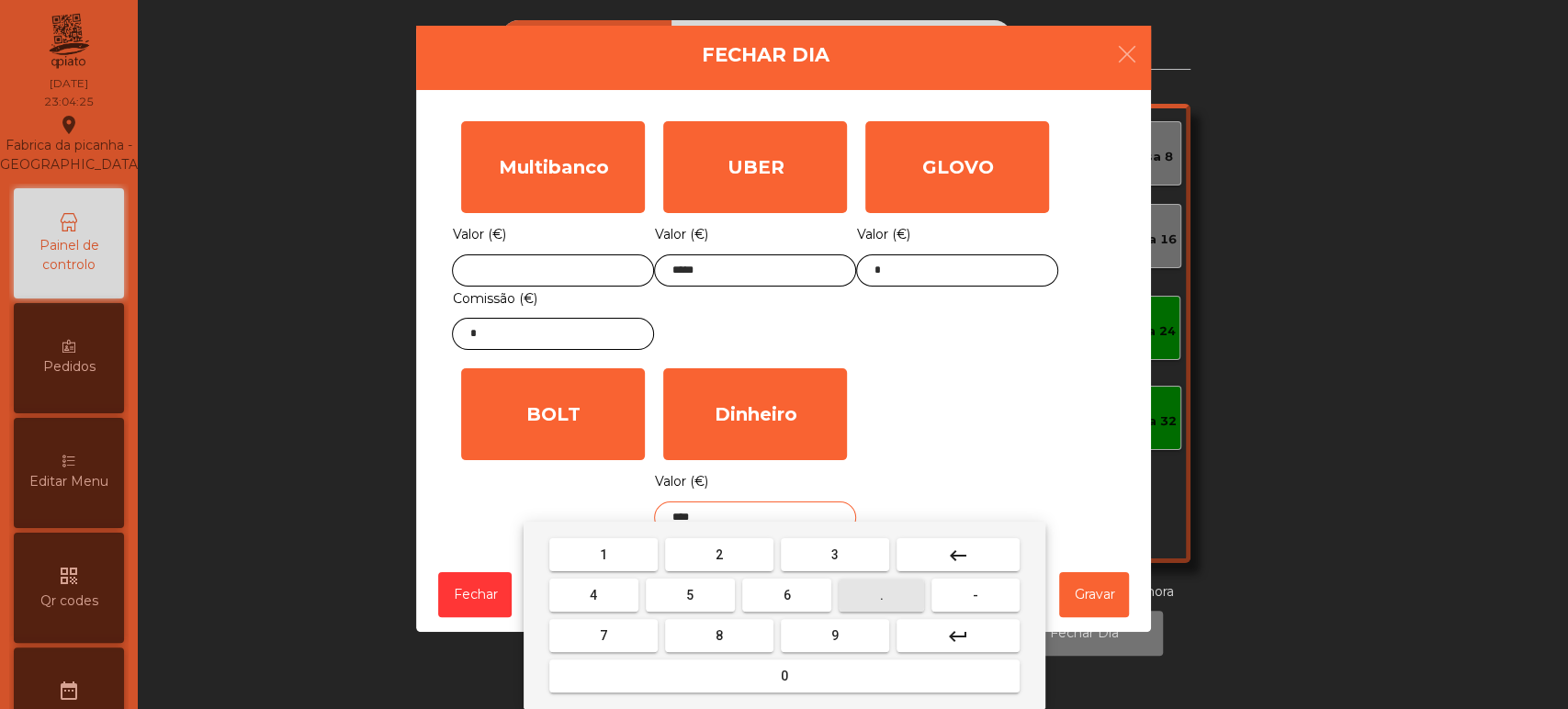
click at [730, 579] on button "5" at bounding box center [690, 595] width 89 height 33
click at [722, 592] on button "5" at bounding box center [690, 595] width 89 height 33
type input "******"
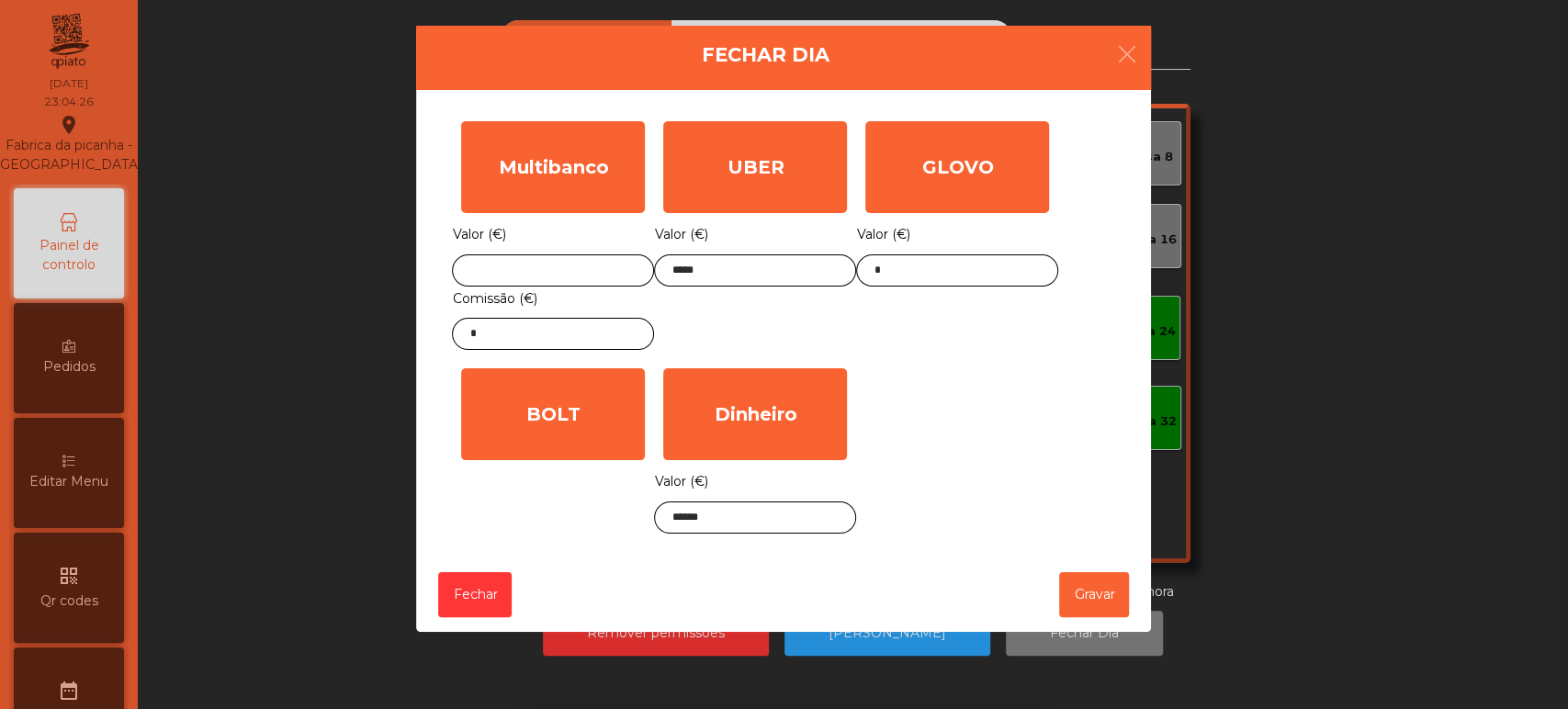
click at [1102, 601] on div "1 2 3 keyboard_backspace 4 5 6 . - 7 8 9 keyboard_return 0" at bounding box center [784, 615] width 1568 height 187
click at [1094, 585] on button "Gravar" at bounding box center [1093, 594] width 69 height 45
